Goal: Task Accomplishment & Management: Manage account settings

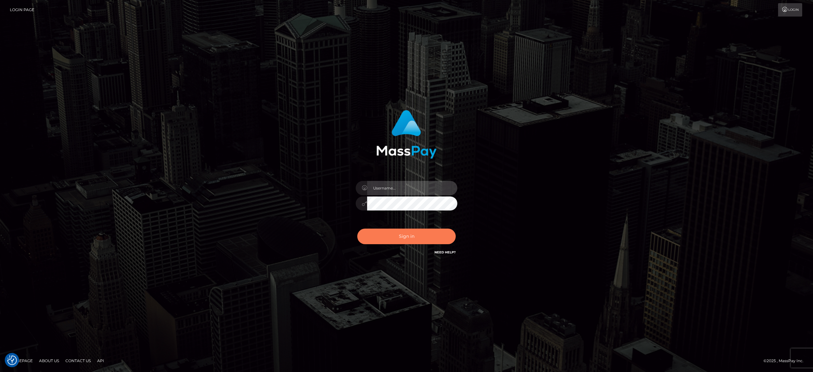
type input "alexandra.barbu"
click at [384, 232] on button "Sign in" at bounding box center [406, 236] width 98 height 16
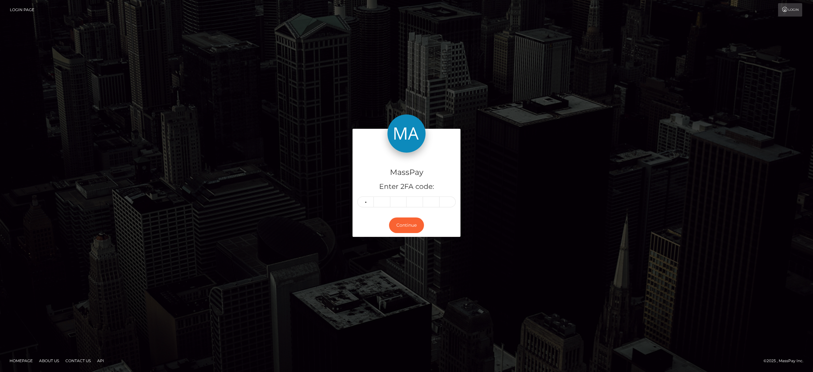
type input "6"
type input "4"
type input "6"
type input "2"
type input "5"
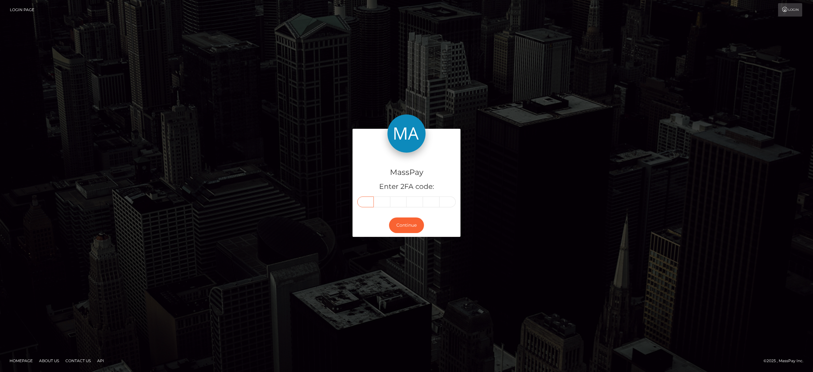
type input "6"
type input "0"
type input "4"
type input "6"
type input "2"
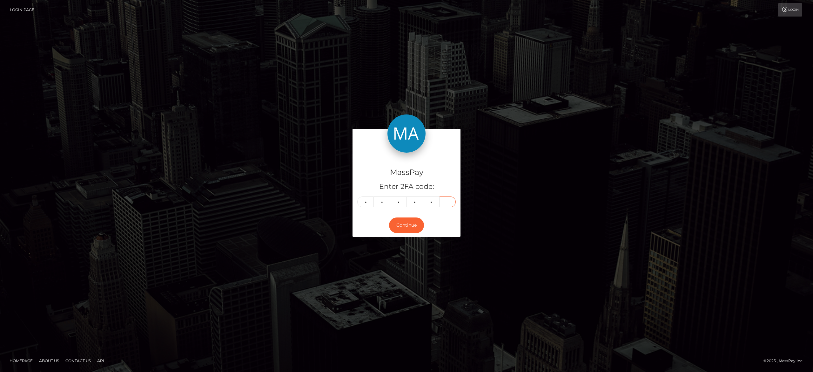
type input "5"
